Goal: Navigation & Orientation: Find specific page/section

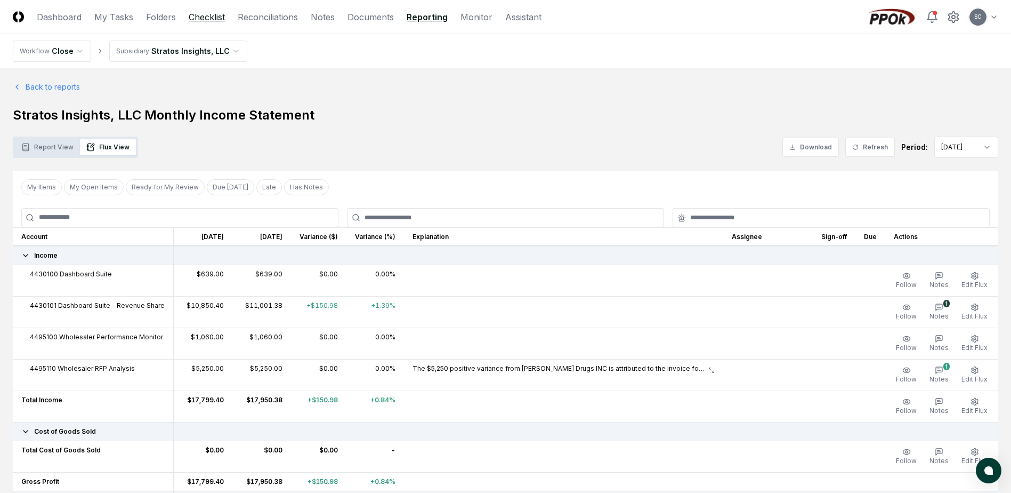
click at [204, 18] on link "Checklist" at bounding box center [207, 17] width 36 height 13
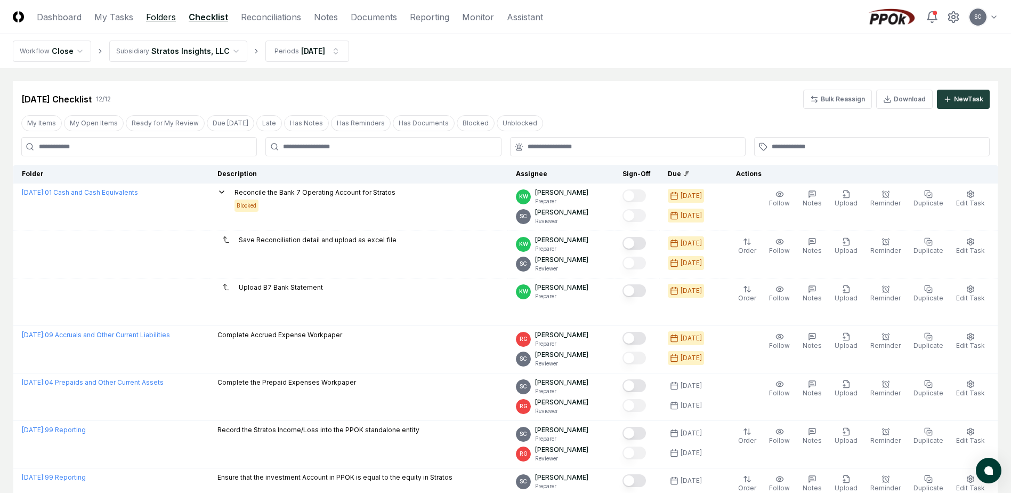
click at [161, 15] on link "Folders" at bounding box center [161, 17] width 30 height 13
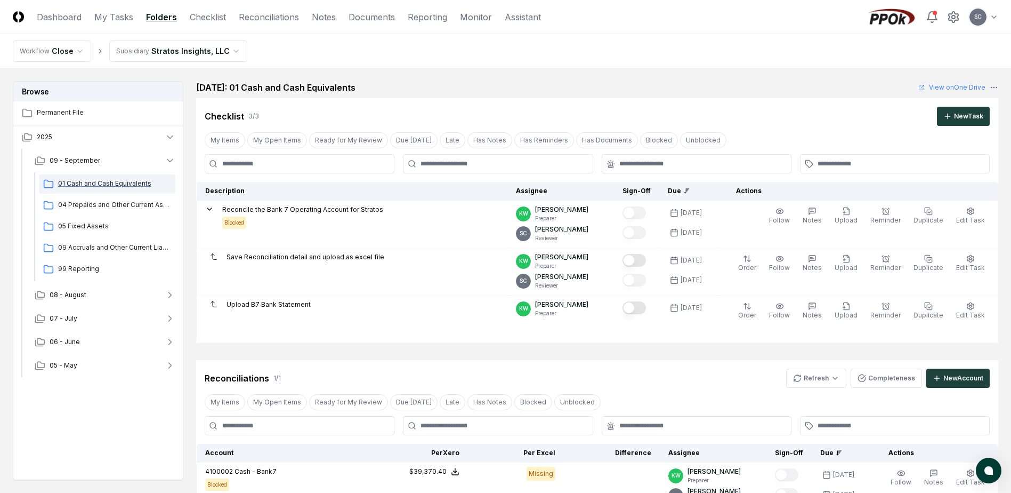
click at [83, 184] on span "01 Cash and Cash Equivalents" at bounding box center [114, 184] width 113 height 10
